Goal: Find specific page/section: Find specific page/section

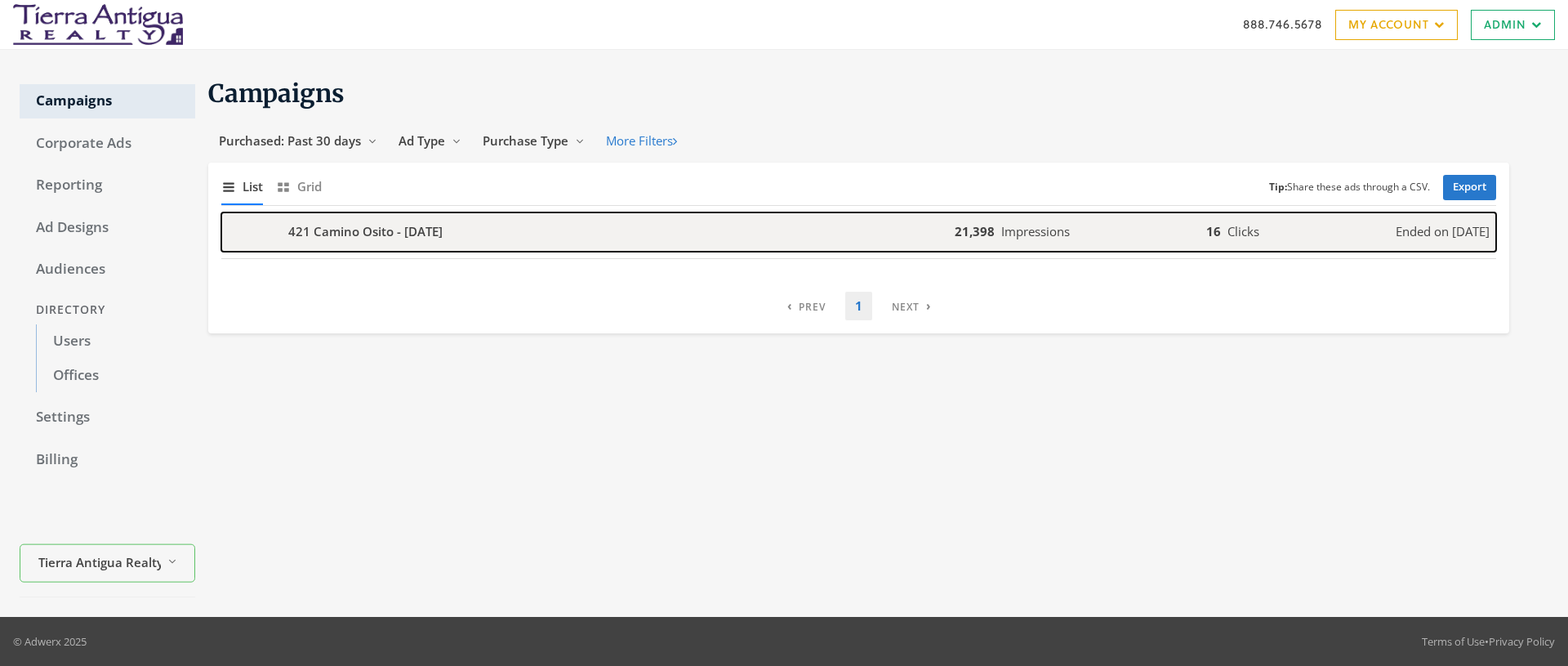
click at [394, 234] on b "421 Camino Osito - [DATE]" at bounding box center [366, 232] width 155 height 19
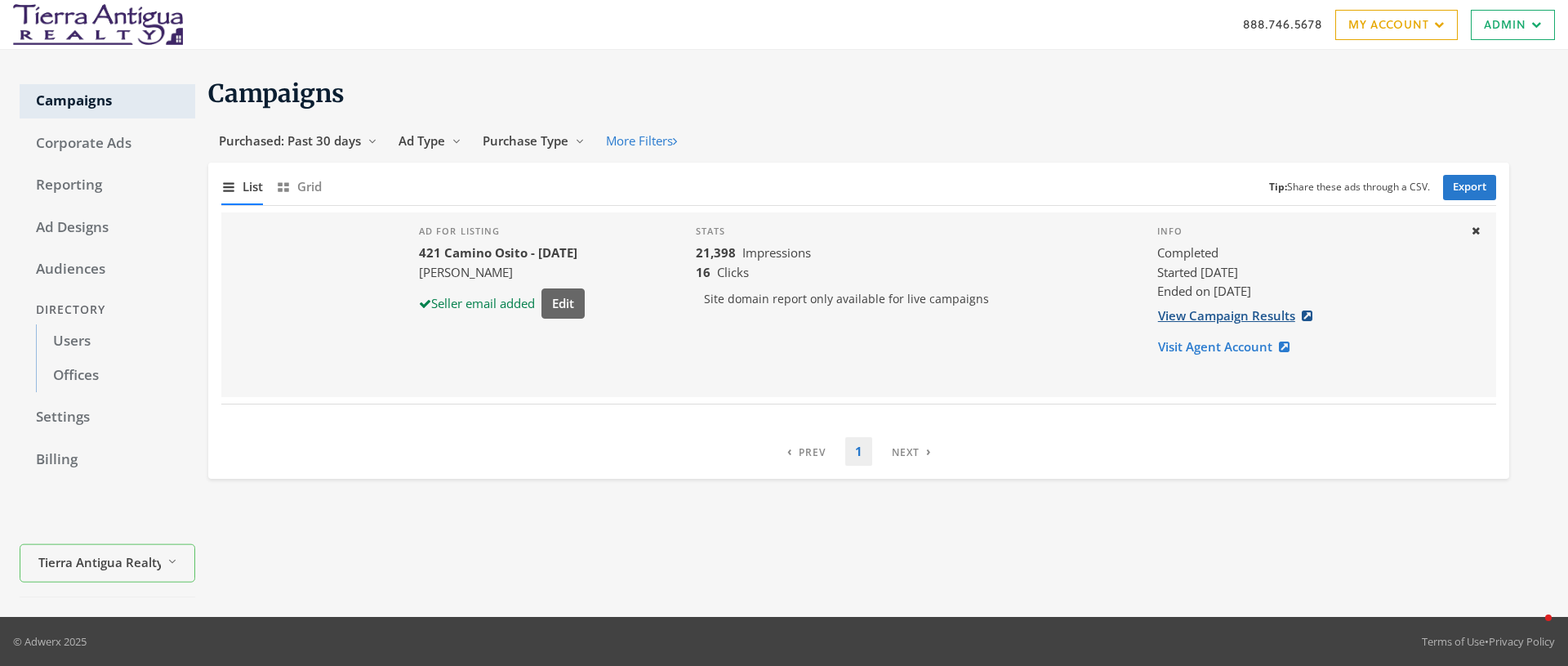
click at [1196, 317] on link "View Campaign Results" at bounding box center [1240, 316] width 166 height 30
click at [341, 139] on span "Purchased: Past 30 days" at bounding box center [290, 141] width 142 height 17
click at [251, 297] on span "All Time" at bounding box center [246, 297] width 47 height 17
click at [116, 133] on link "Corporate Ads" at bounding box center [107, 143] width 176 height 34
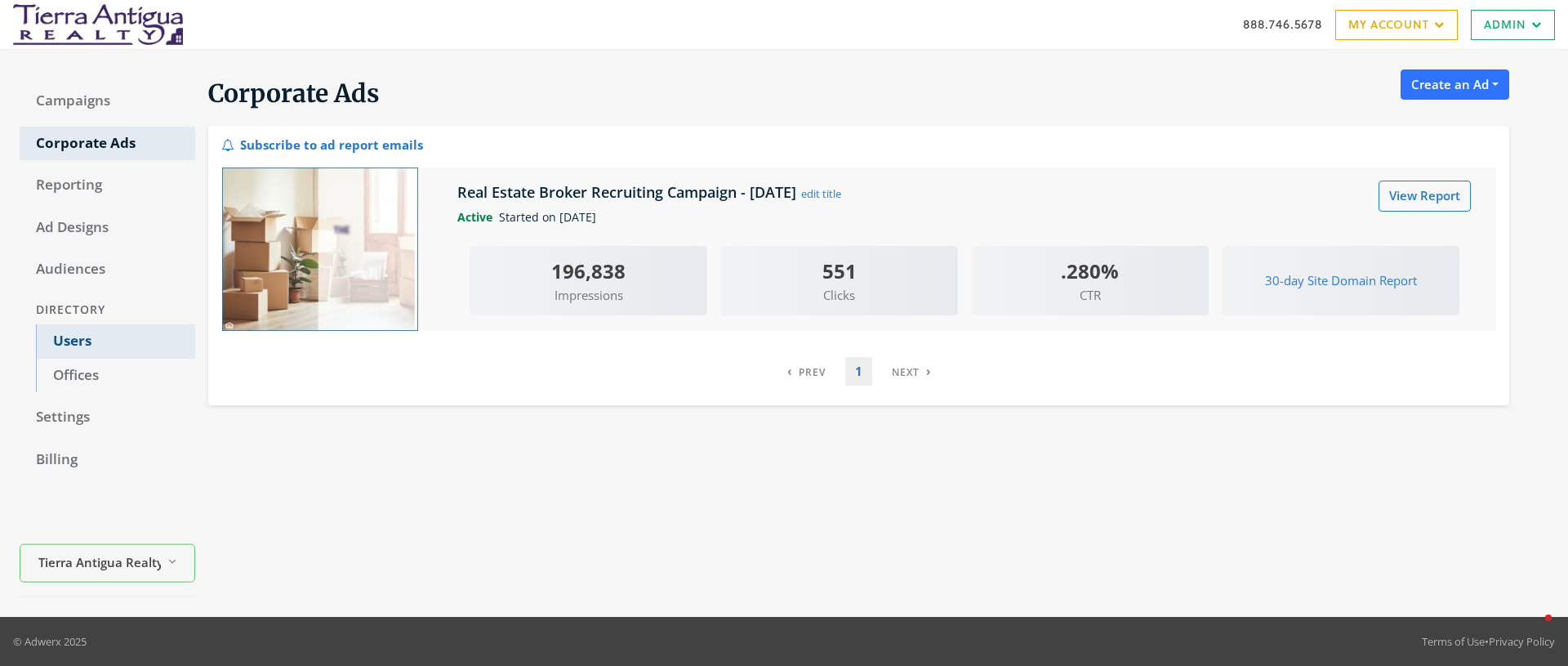
click at [79, 335] on link "Users" at bounding box center [115, 341] width 159 height 34
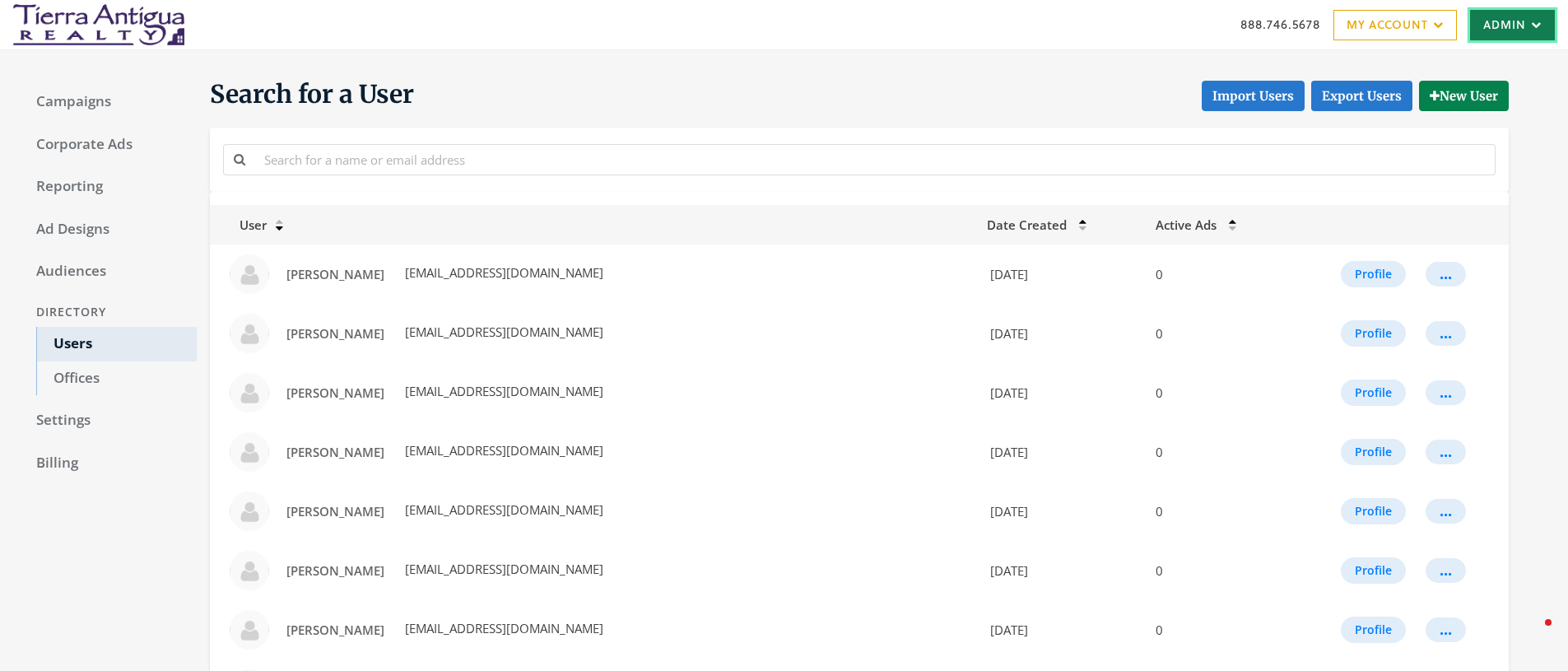
click at [1508, 29] on link "Admin" at bounding box center [1513, 25] width 84 height 30
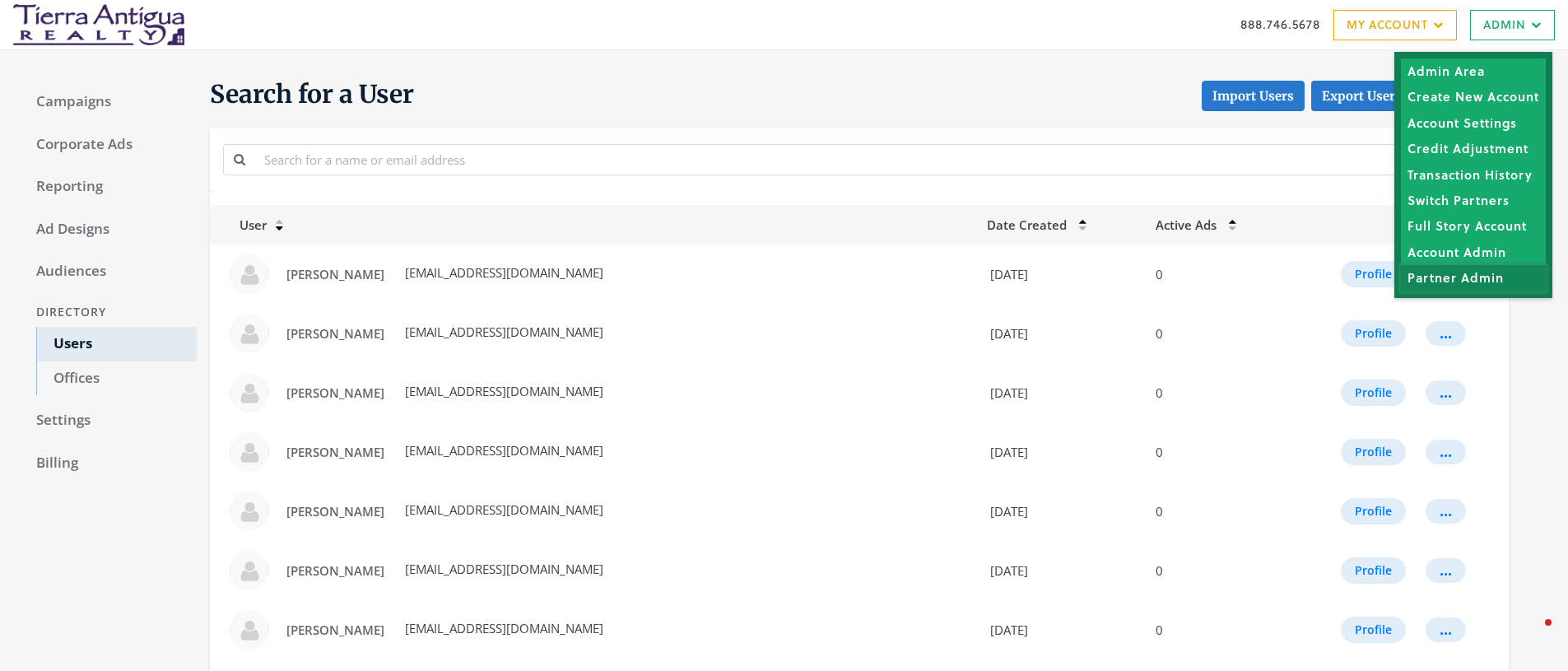
click at [1458, 282] on link "Partner Admin" at bounding box center [1473, 277] width 145 height 25
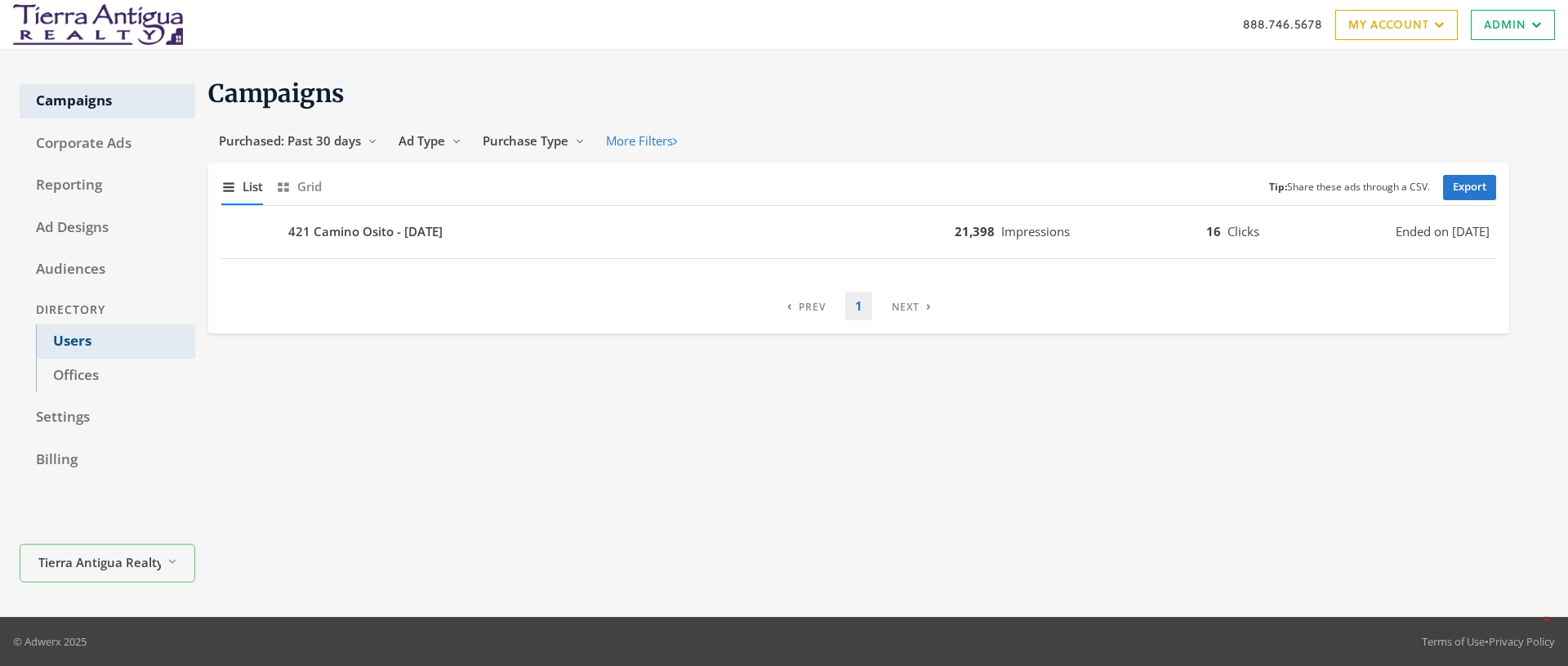
click at [80, 337] on link "Users" at bounding box center [115, 341] width 159 height 34
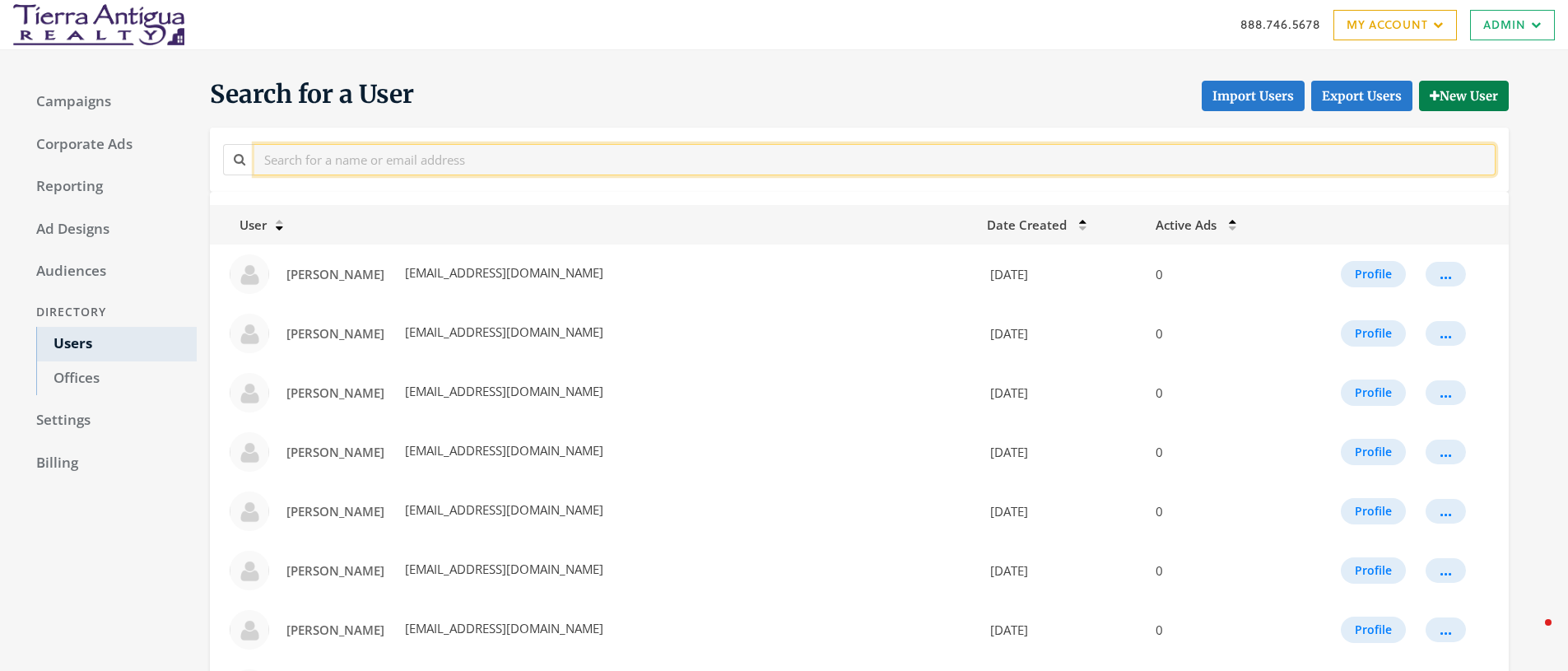
click at [341, 159] on input "text" at bounding box center [875, 160] width 1241 height 30
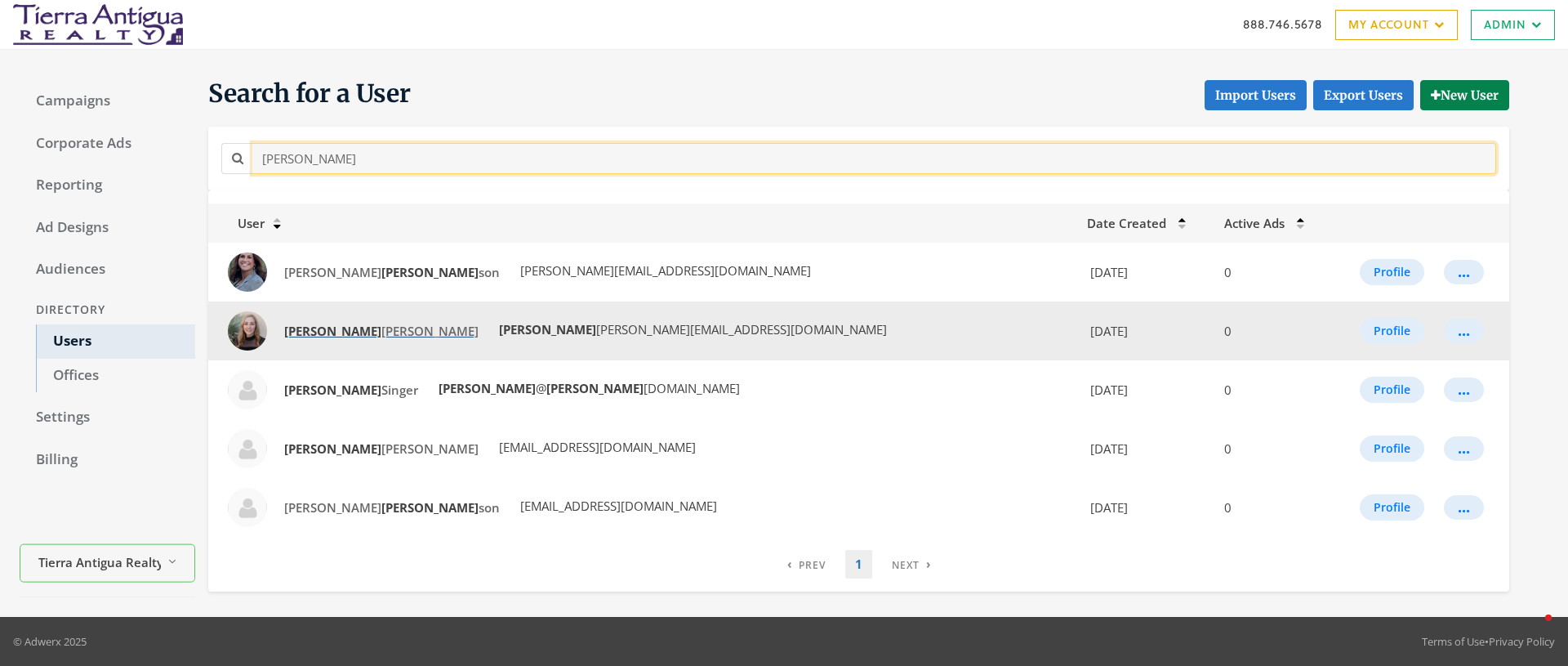
type input "[PERSON_NAME]"
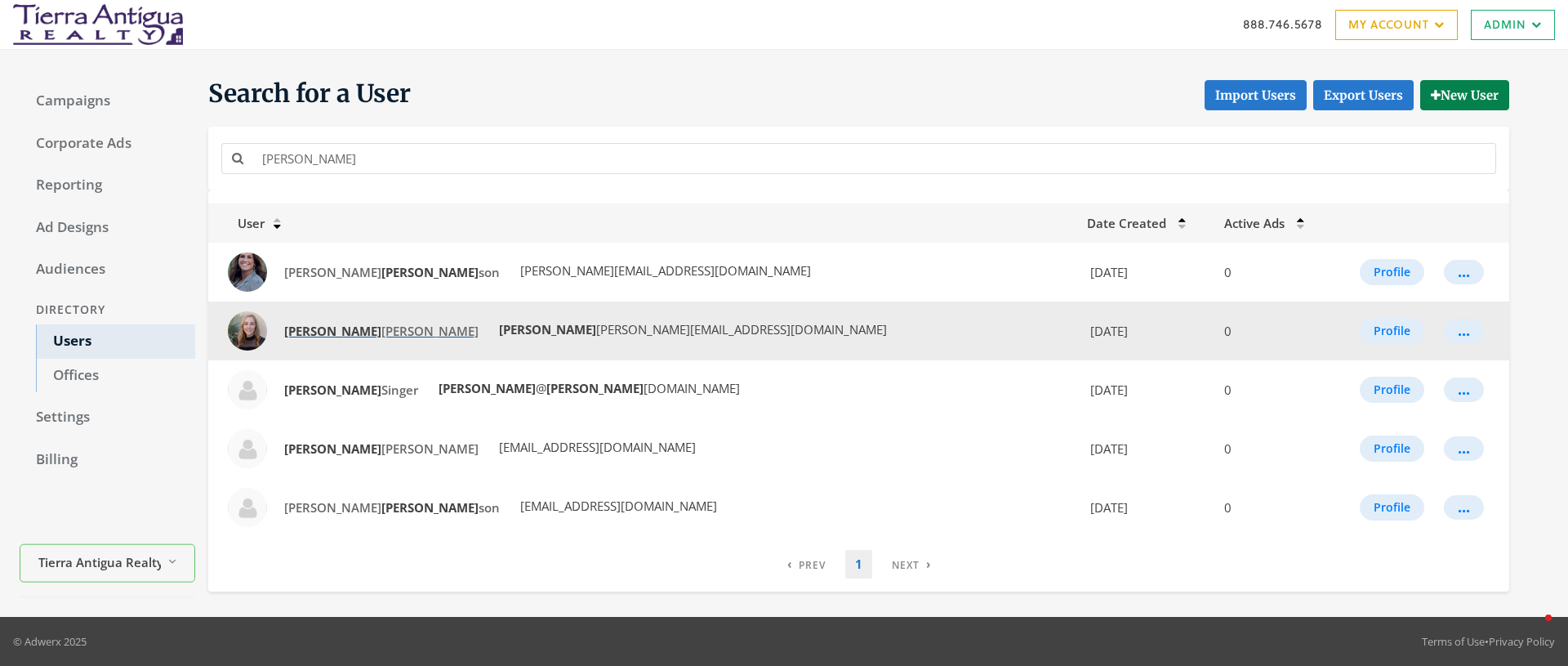
click at [303, 331] on strong "[PERSON_NAME]" at bounding box center [332, 332] width 97 height 17
